Goal: Transaction & Acquisition: Purchase product/service

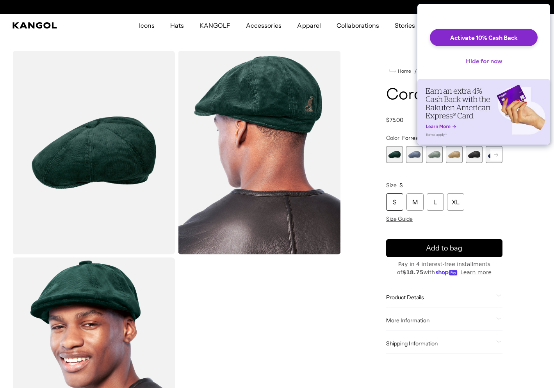
click at [481, 64] on button "Hide for now" at bounding box center [484, 60] width 49 height 17
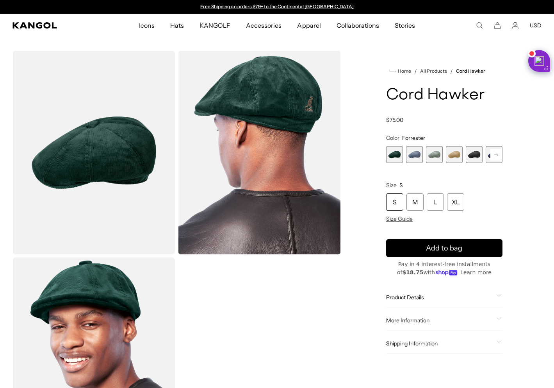
click at [433, 157] on span "3 of 9" at bounding box center [434, 154] width 17 height 17
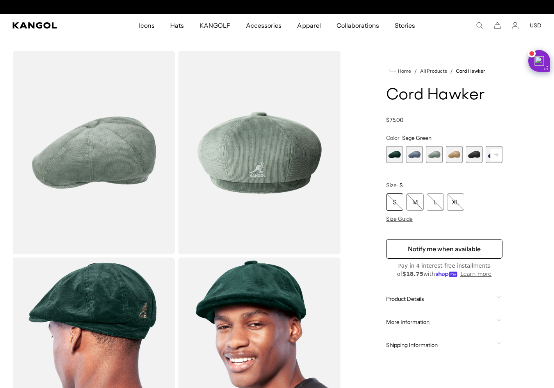
scroll to position [0, 161]
click at [476, 155] on span "5 of 9" at bounding box center [474, 154] width 17 height 17
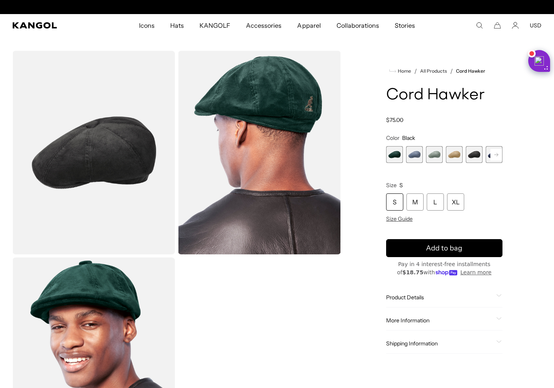
click at [493, 156] on rect at bounding box center [497, 155] width 12 height 12
click at [456, 154] on span "5 of 9" at bounding box center [454, 154] width 17 height 17
click at [474, 155] on span "6 of 9" at bounding box center [474, 154] width 17 height 17
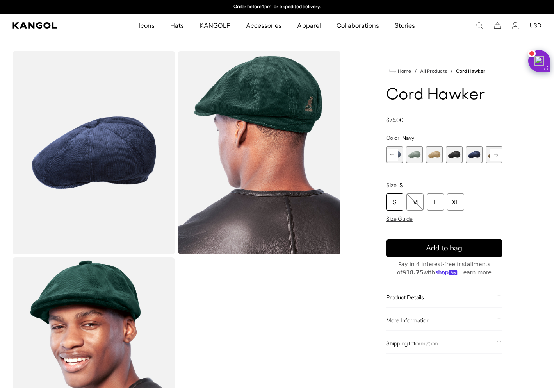
click at [492, 154] on rect at bounding box center [497, 155] width 12 height 12
click at [474, 152] on span "7 of 9" at bounding box center [474, 154] width 17 height 17
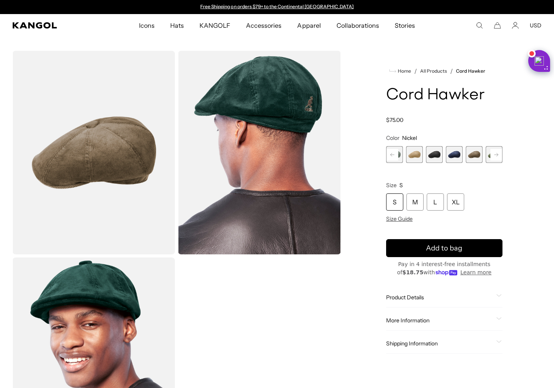
click at [490, 156] on button "Next" at bounding box center [496, 154] width 13 height 13
click at [474, 152] on span "8 of 9" at bounding box center [474, 154] width 17 height 17
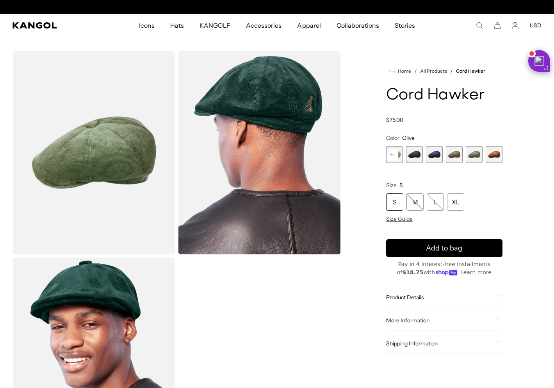
scroll to position [0, 161]
click at [489, 157] on span "9 of 9" at bounding box center [494, 154] width 17 height 17
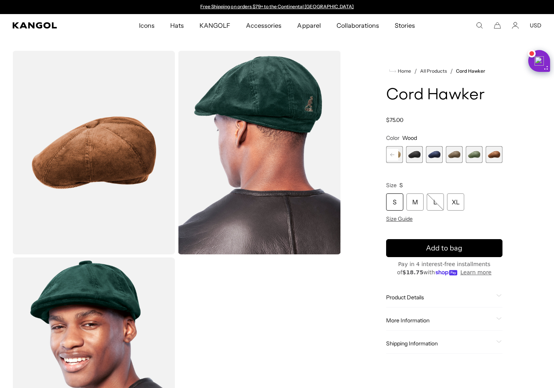
click at [391, 154] on rect at bounding box center [393, 155] width 12 height 12
click at [416, 157] on span "2 of 9" at bounding box center [414, 154] width 17 height 17
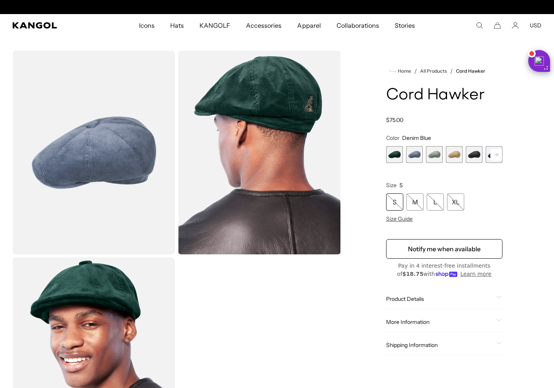
scroll to position [0, 161]
click at [472, 154] on span "5 of 9" at bounding box center [474, 154] width 17 height 17
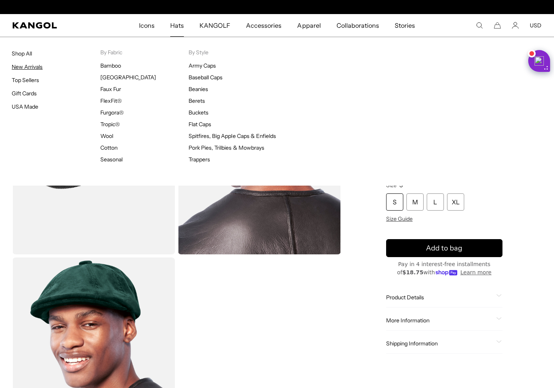
scroll to position [0, 161]
click at [30, 66] on link "New Arrivals" at bounding box center [27, 66] width 31 height 7
